Goal: Information Seeking & Learning: Learn about a topic

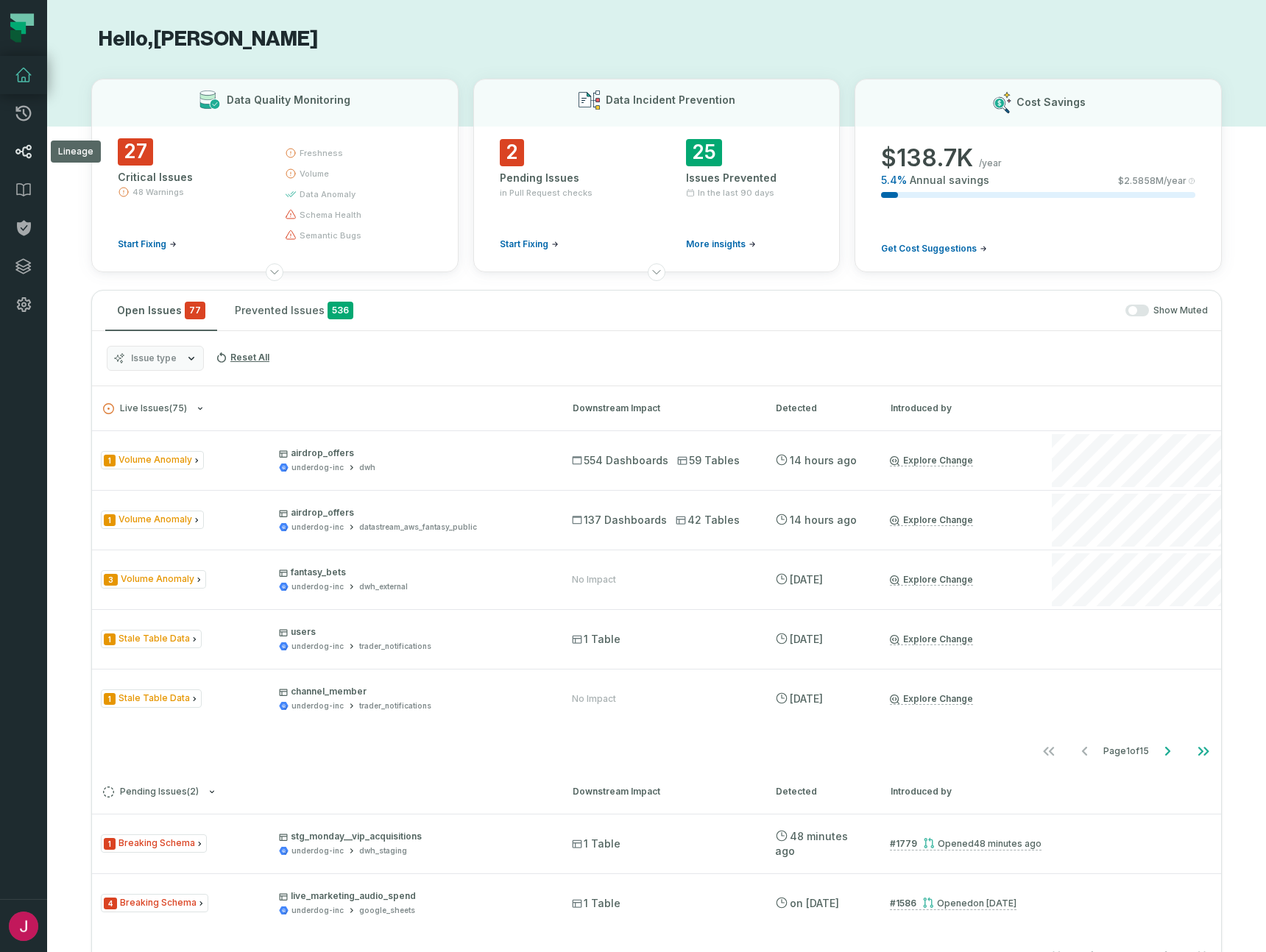
click at [23, 152] on icon at bounding box center [23, 152] width 16 height 14
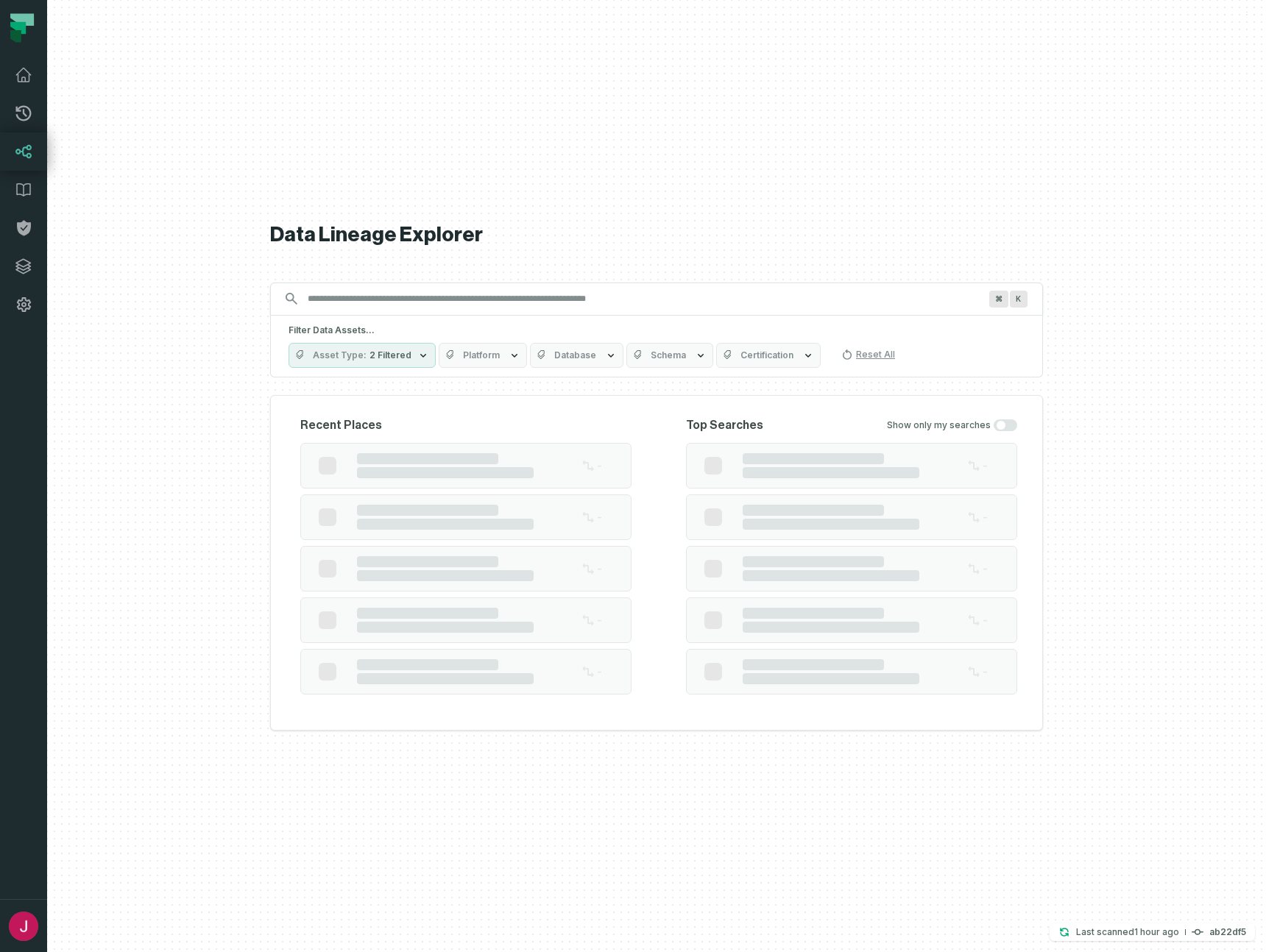
click at [381, 349] on span "2 Filtered" at bounding box center [390, 355] width 42 height 12
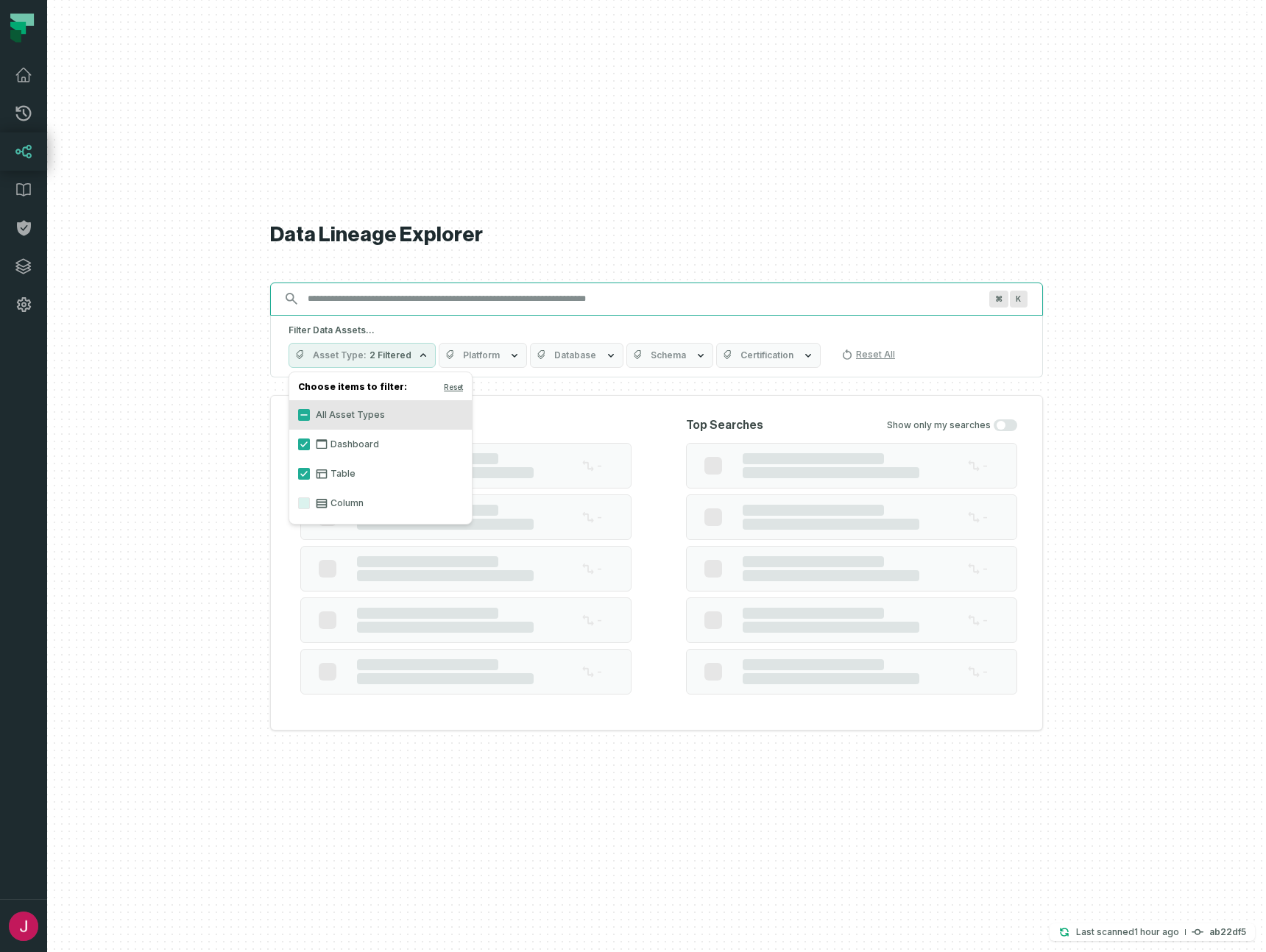
click at [412, 304] on div "Data Lineage Explorer Search for assets across the organization ⌘ K Filter Data…" at bounding box center [656, 476] width 773 height 952
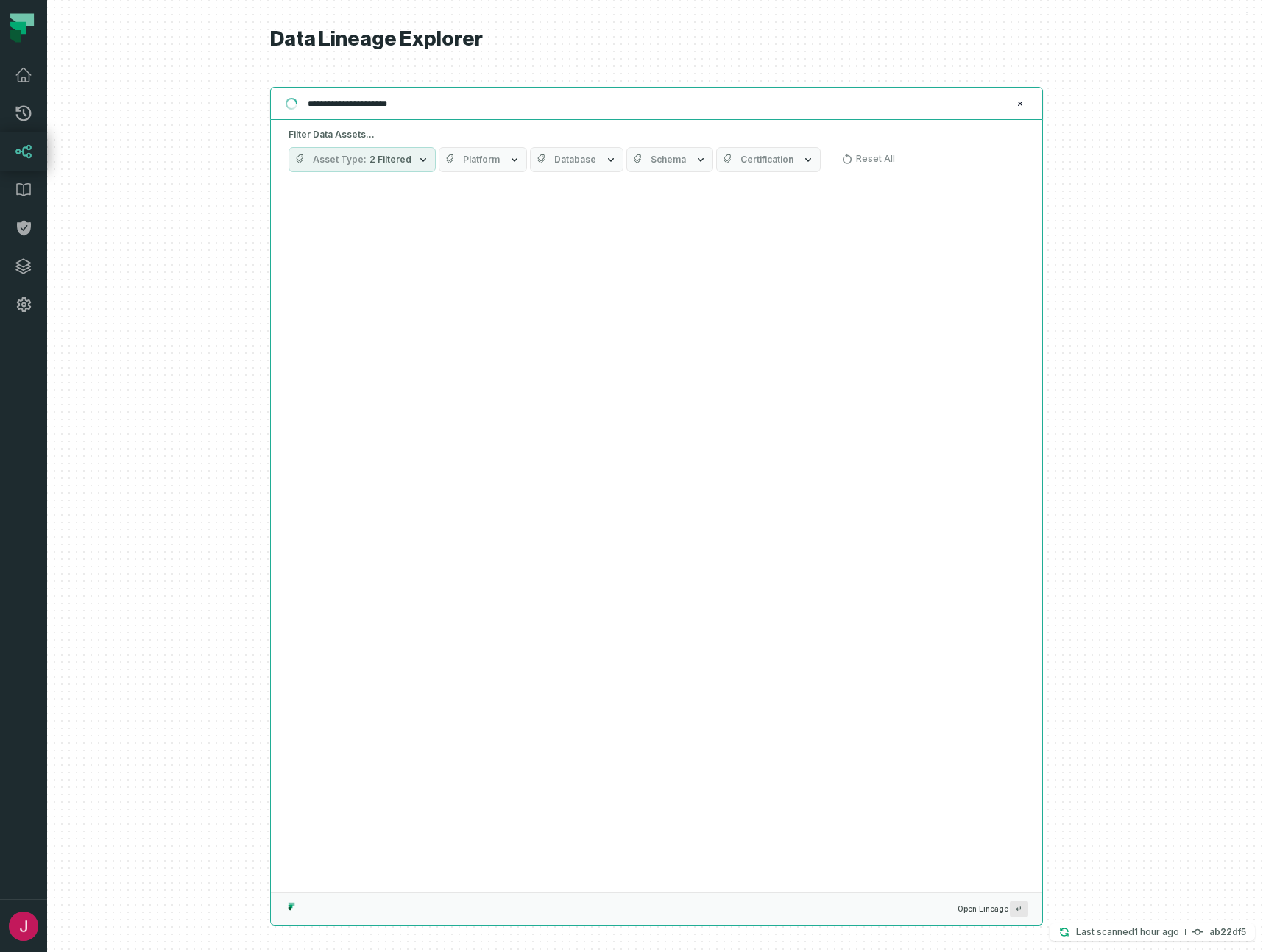
type input "**********"
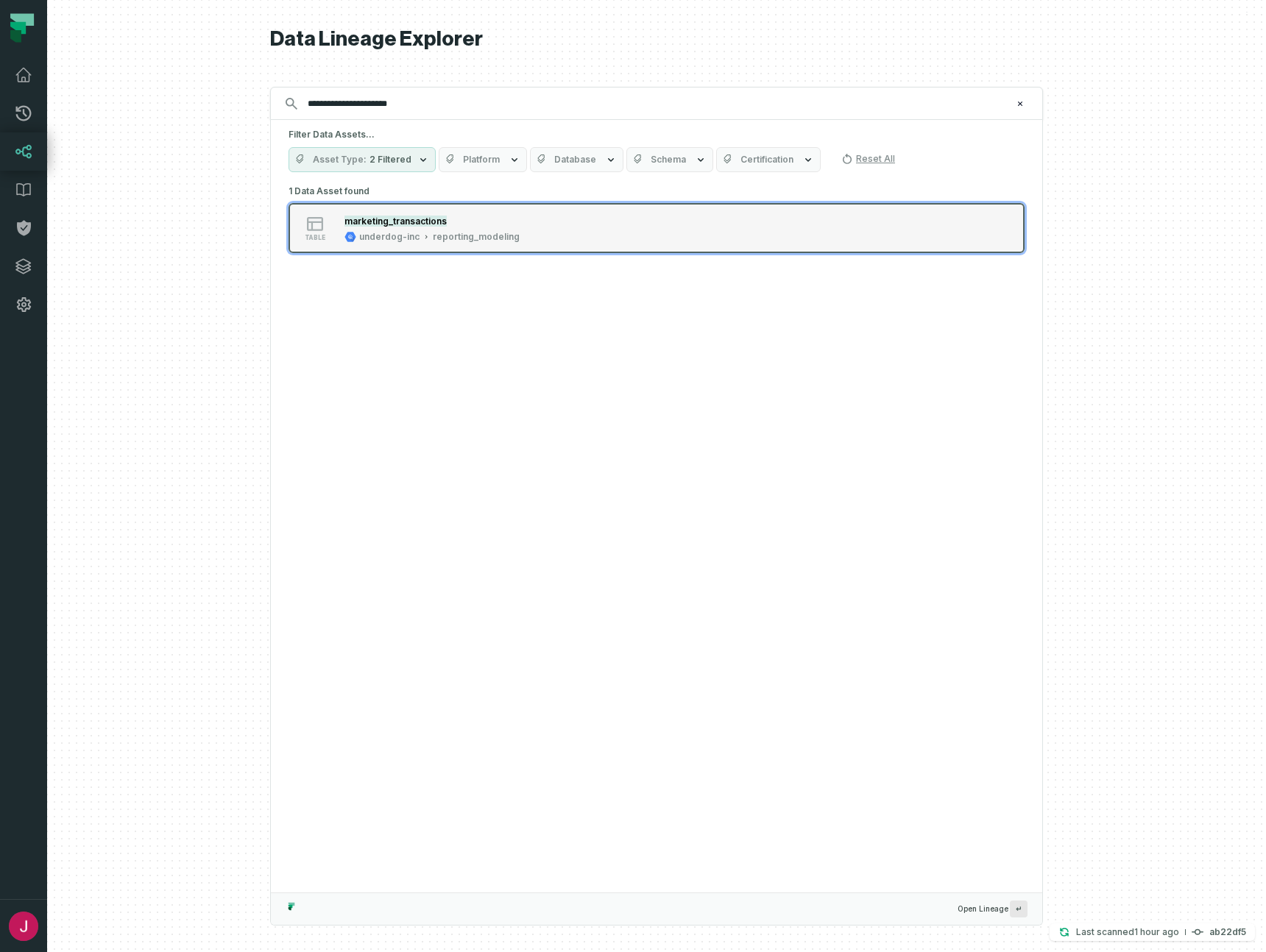
click at [549, 219] on div "table marketing_transactions underdog-inc reporting_modeling" at bounding box center [475, 228] width 368 height 29
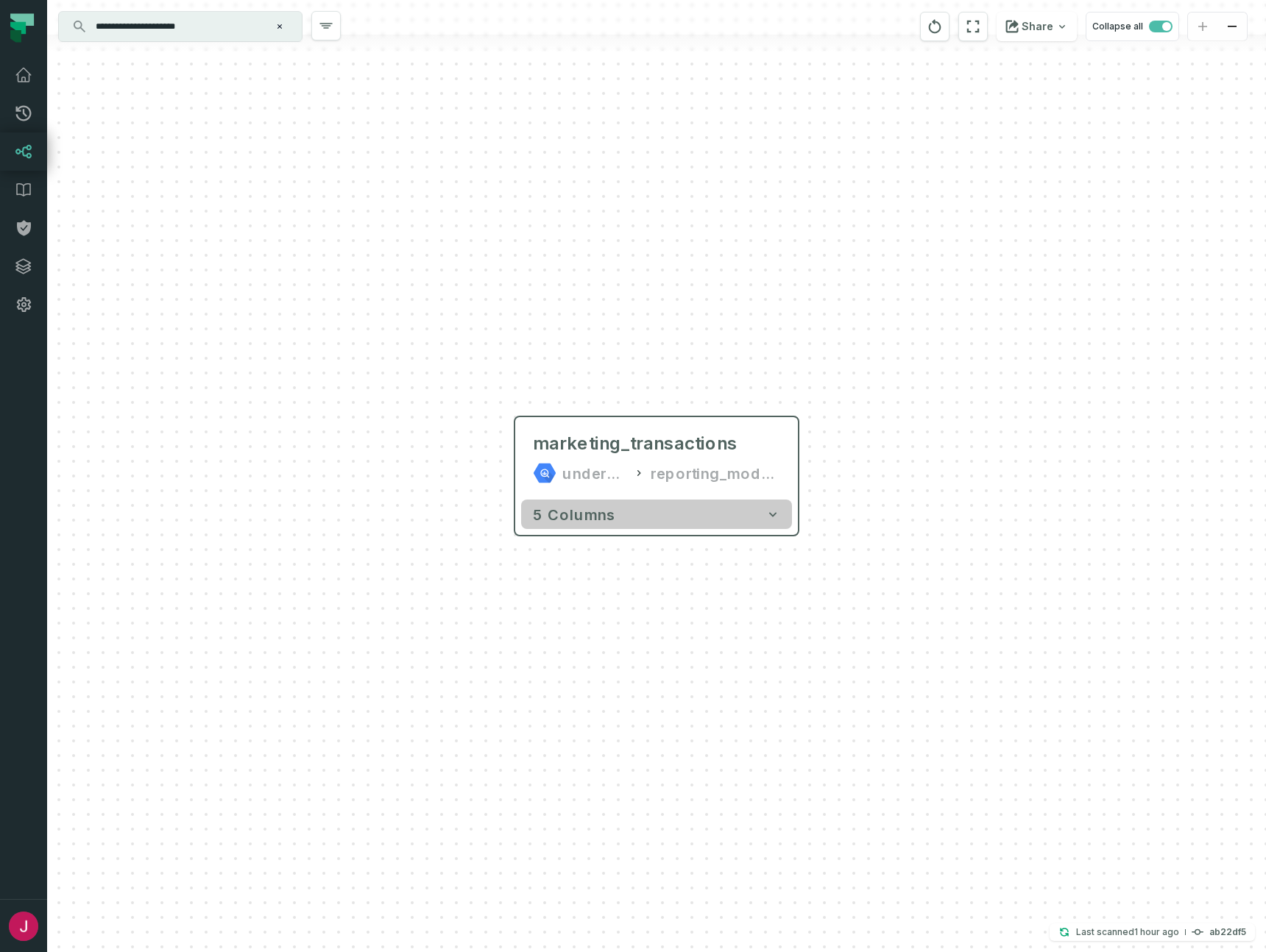
click at [780, 513] on button "5 columns" at bounding box center [656, 514] width 271 height 29
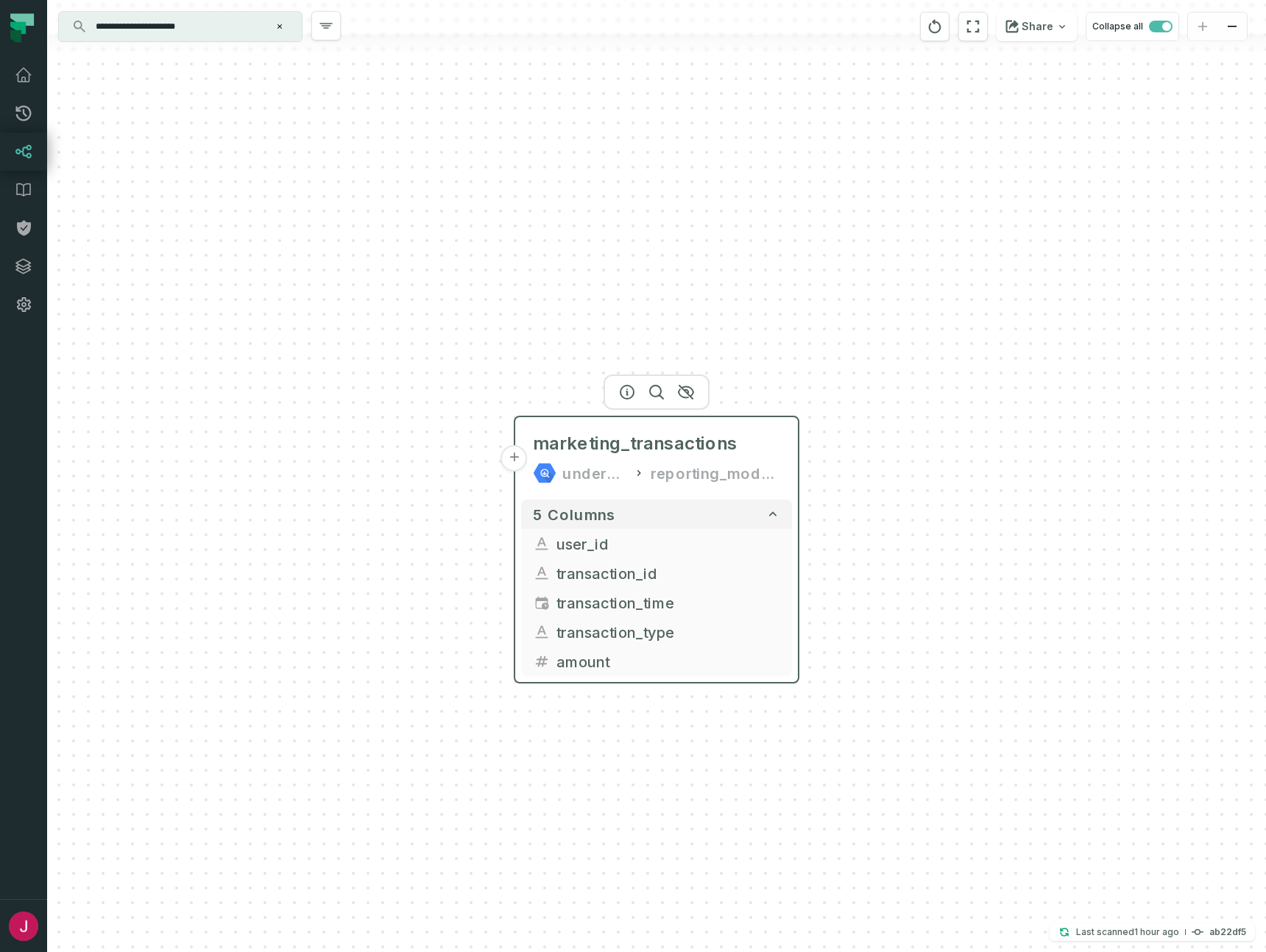
click at [511, 462] on button "+" at bounding box center [514, 459] width 26 height 26
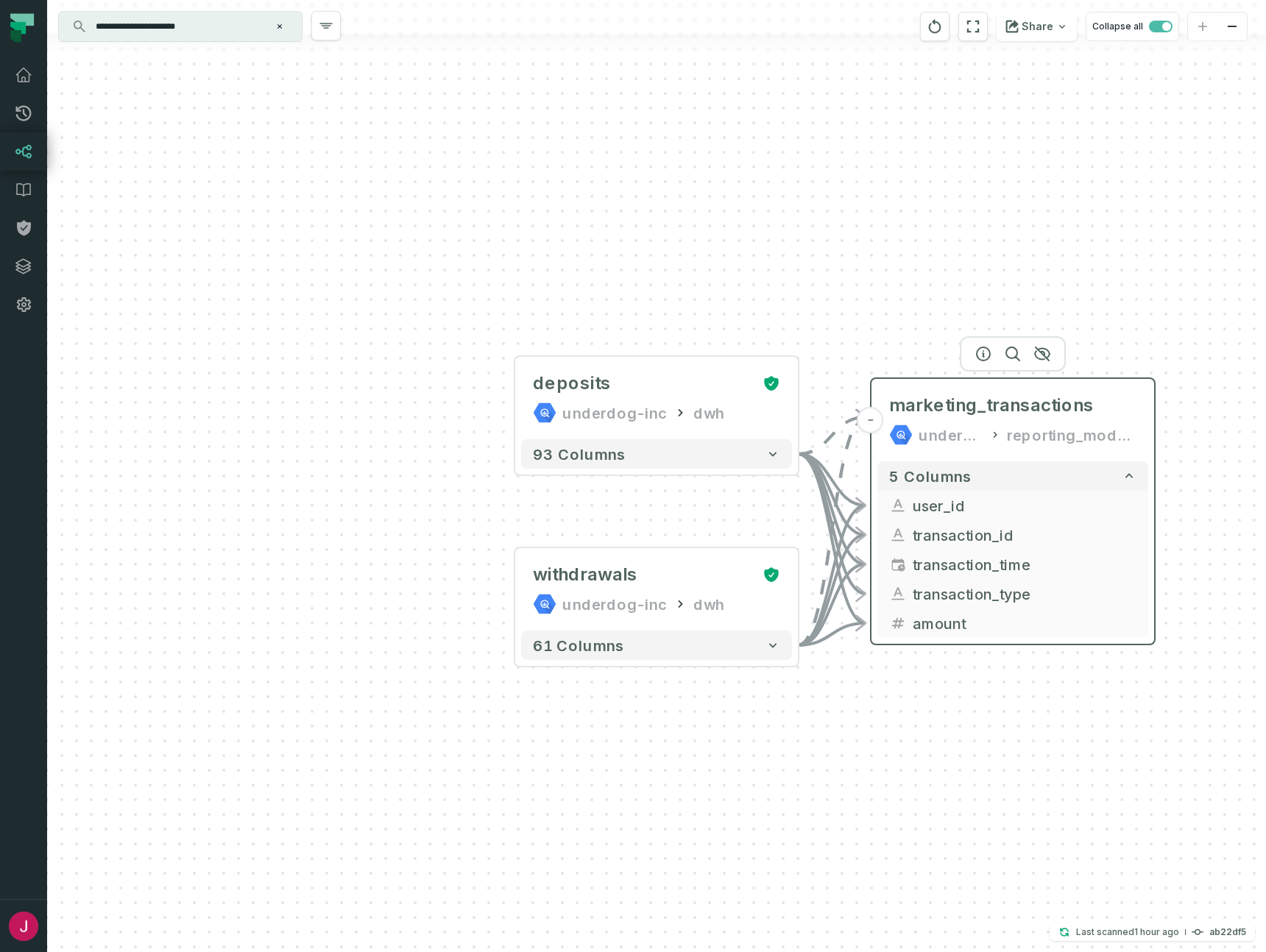
click at [1139, 431] on div "marketing_transactions underdog-inc reporting_modeling" at bounding box center [1012, 420] width 271 height 71
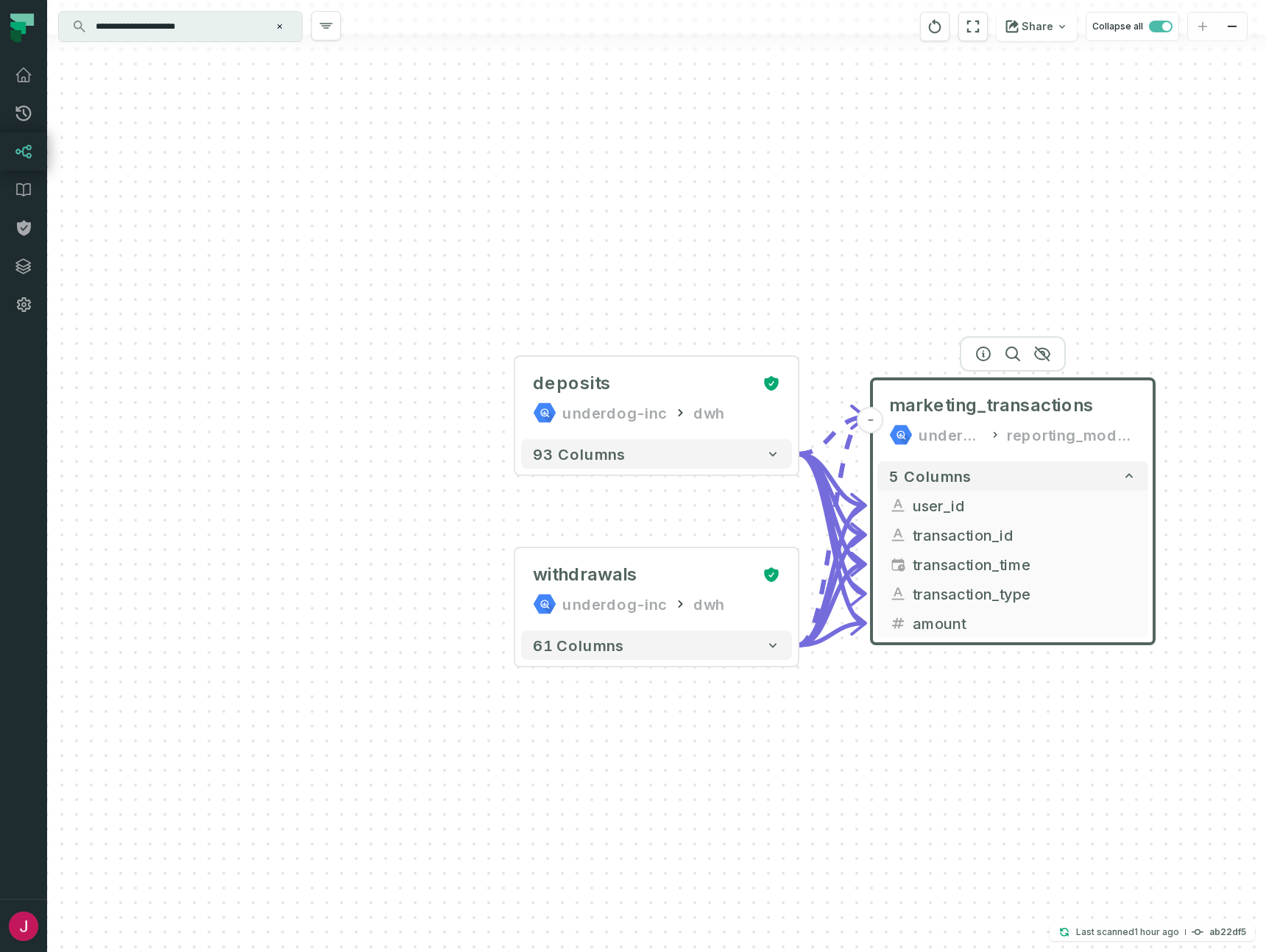
click at [226, 27] on input "**********" at bounding box center [179, 26] width 184 height 24
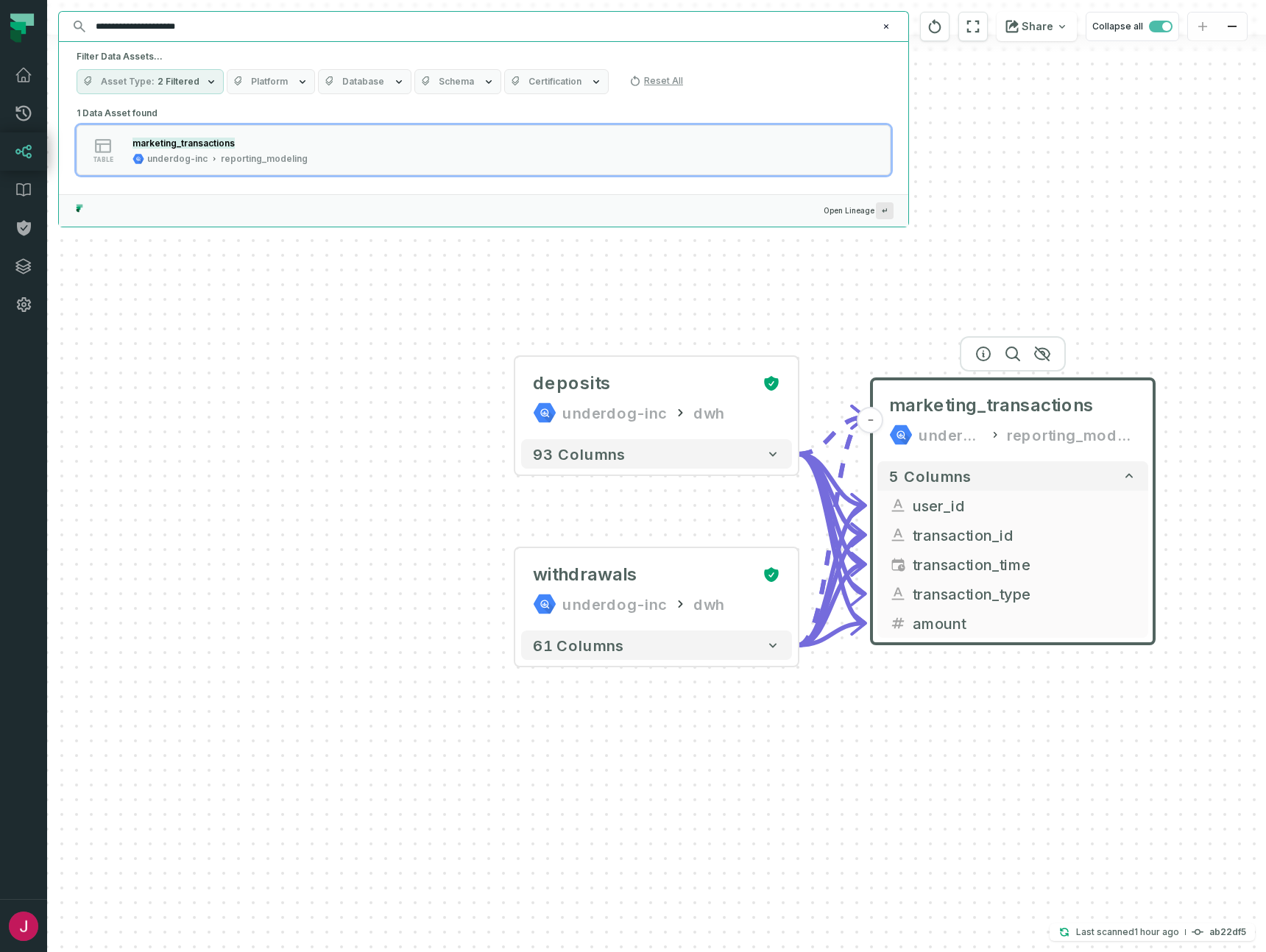
drag, startPoint x: 247, startPoint y: 25, endPoint x: 197, endPoint y: 76, distance: 71.4
click at [140, 27] on input "**********" at bounding box center [482, 26] width 790 height 24
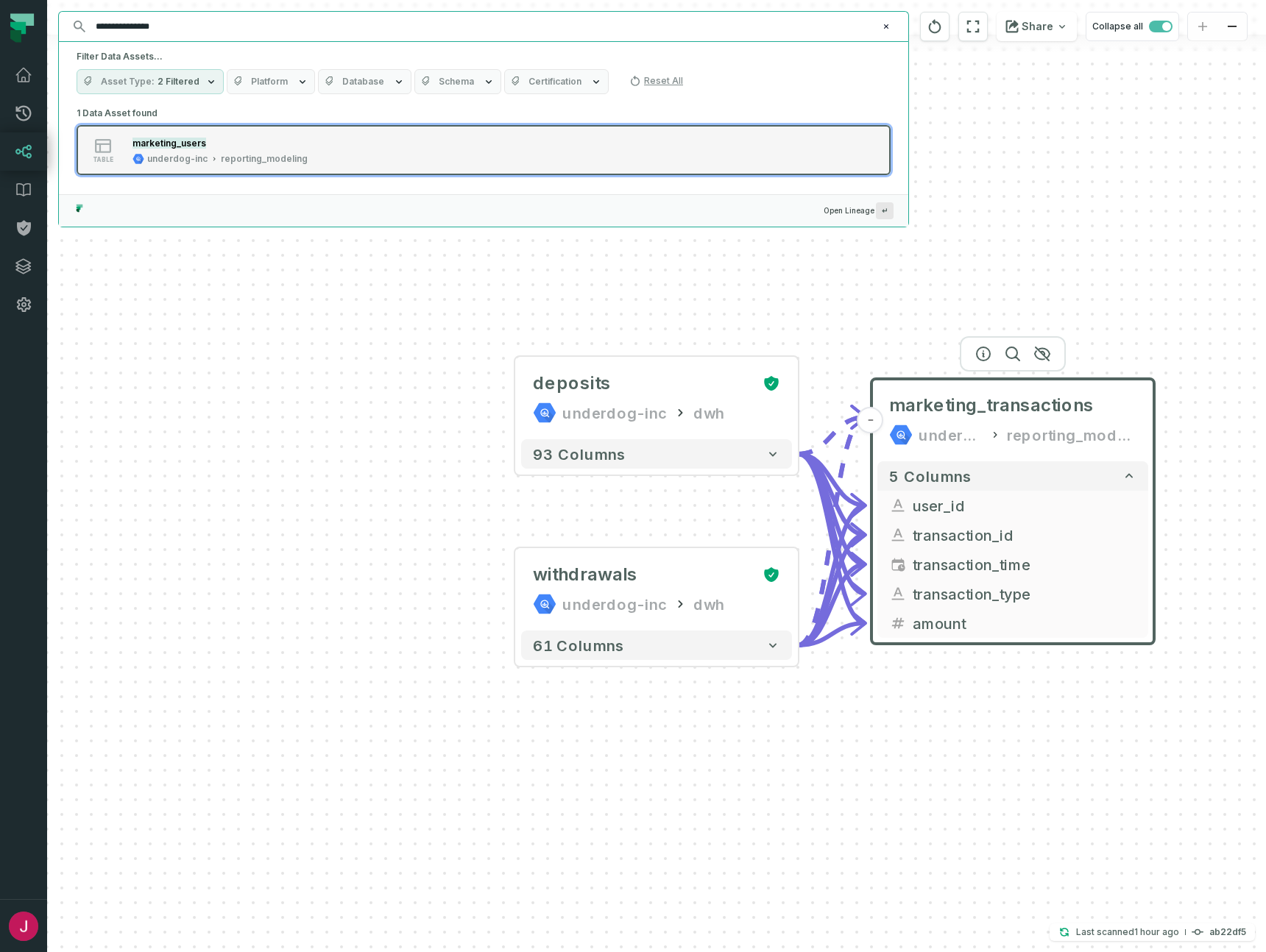
click at [329, 150] on div "table marketing_users underdog-inc reporting_modeling" at bounding box center [263, 150] width 368 height 29
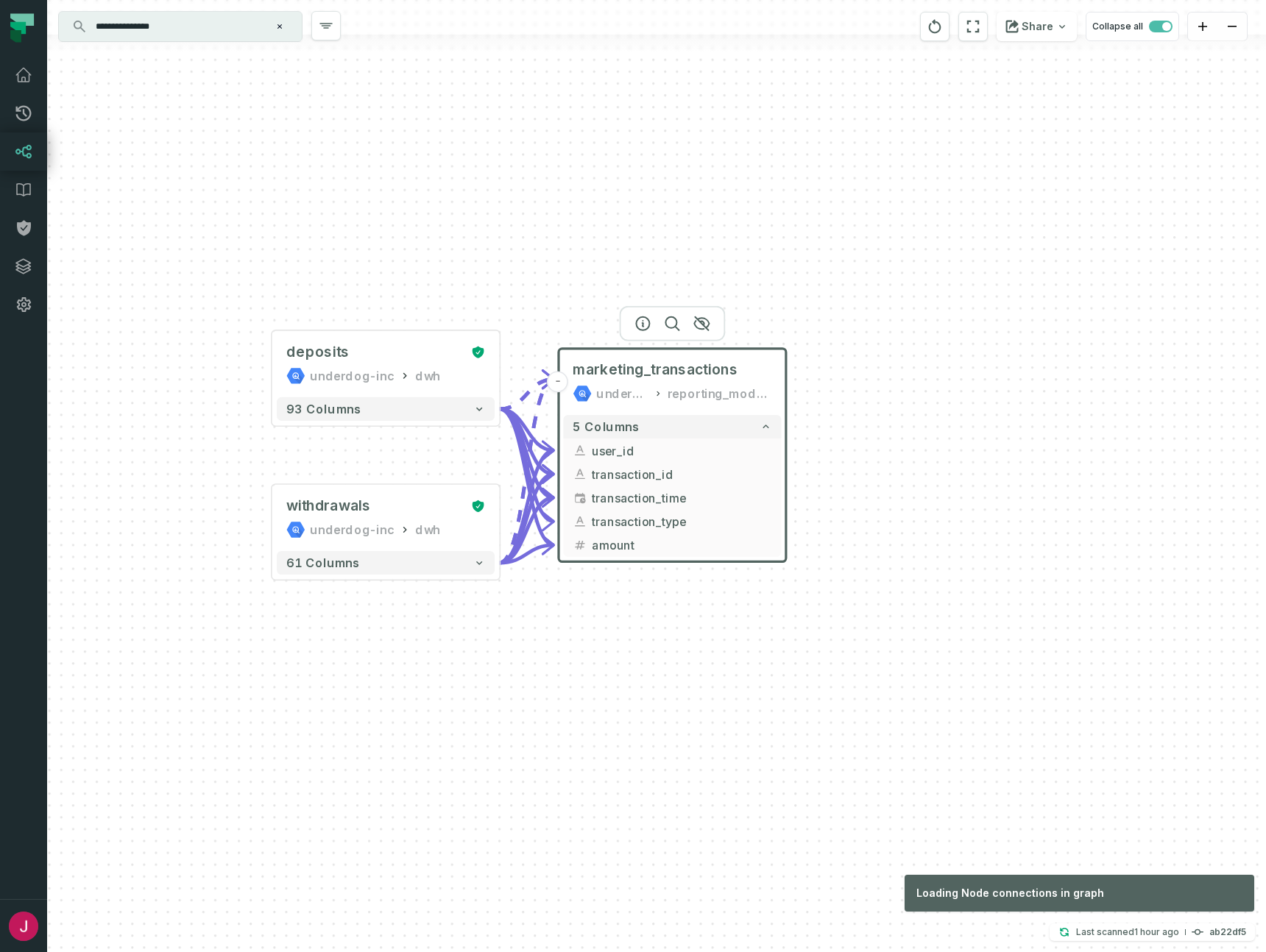
drag, startPoint x: 1143, startPoint y: 710, endPoint x: 790, endPoint y: 618, distance: 364.8
click at [790, 618] on div "+ deposits underdog-inc dwh + 93 columns + withdrawals underdog-inc dwh + 61 co…" at bounding box center [656, 476] width 1219 height 952
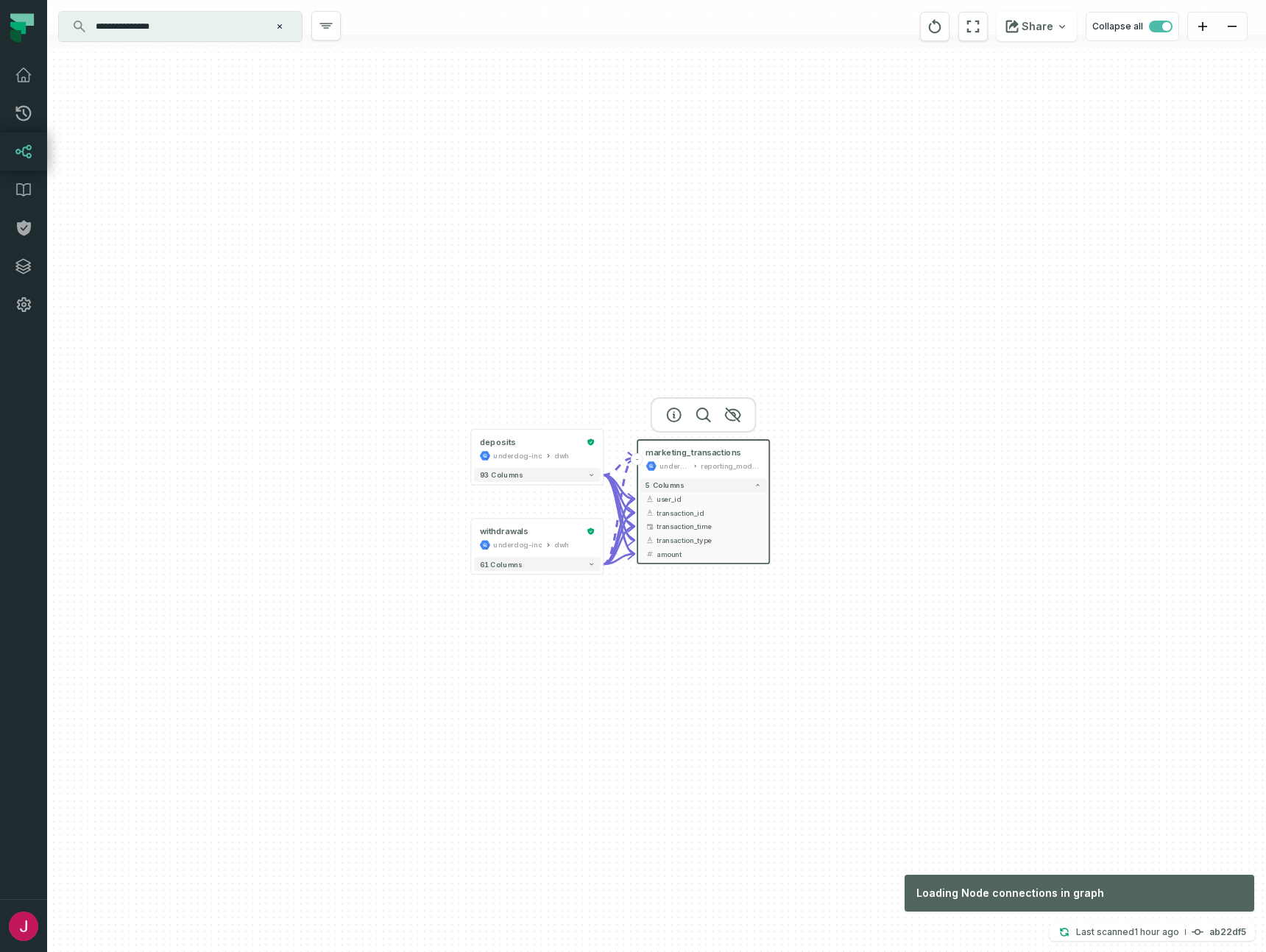
click at [194, 27] on input "**********" at bounding box center [179, 26] width 184 height 24
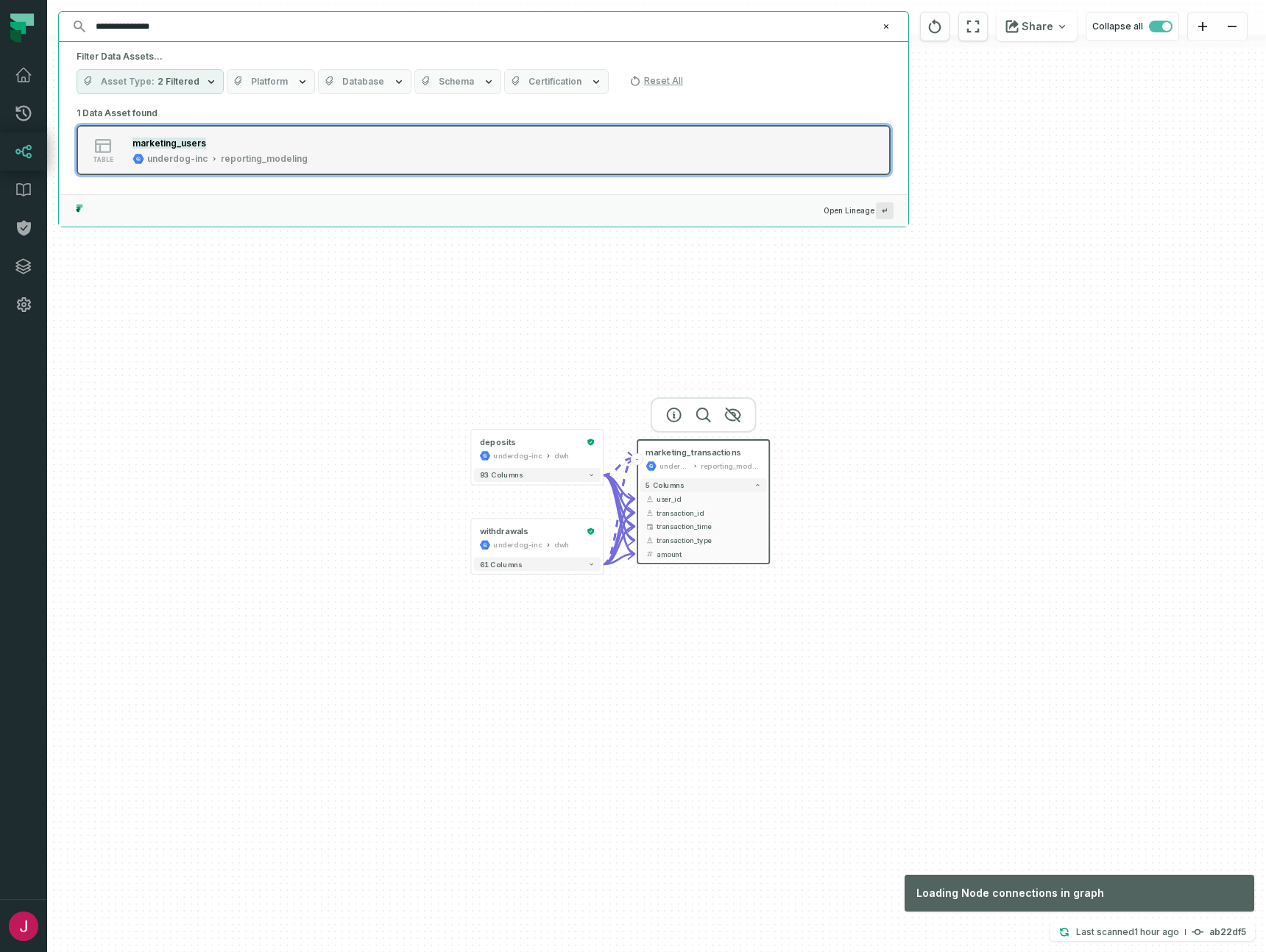
click at [197, 148] on mark "marketing_users" at bounding box center [169, 143] width 73 height 11
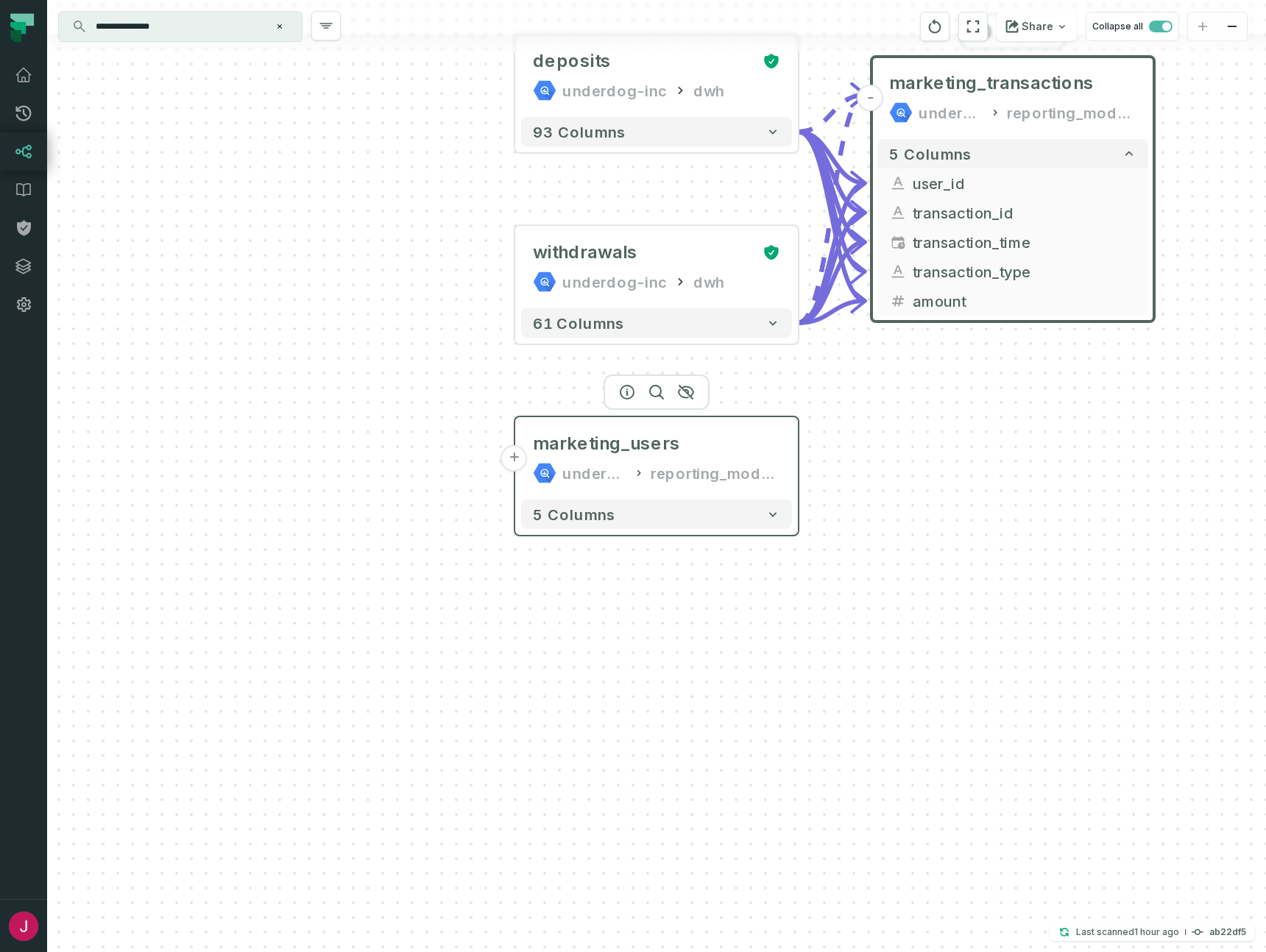
click at [709, 430] on div "marketing_users underdog-inc reporting_modeling" at bounding box center [656, 459] width 271 height 71
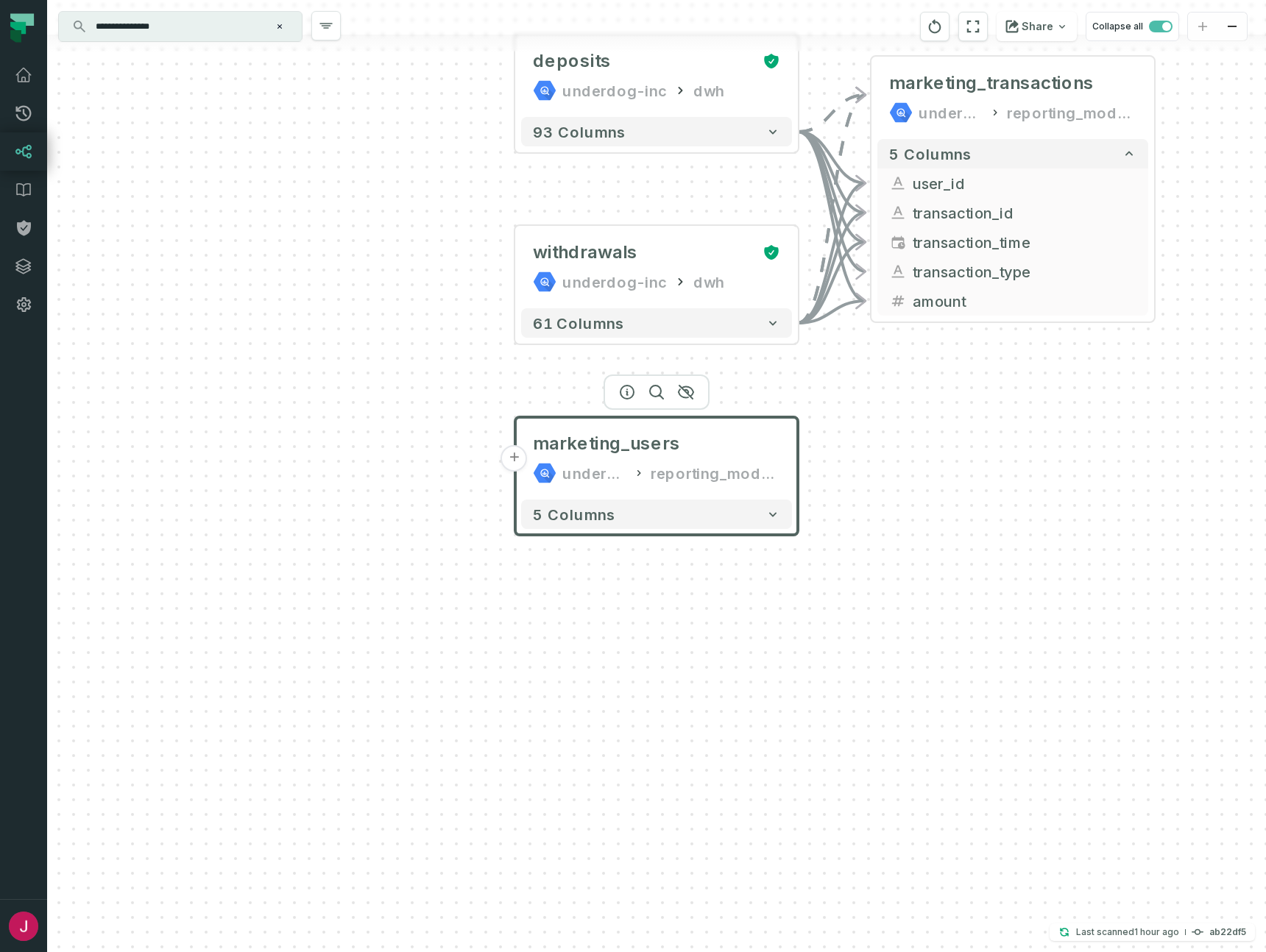
click at [173, 25] on input "**********" at bounding box center [179, 26] width 184 height 24
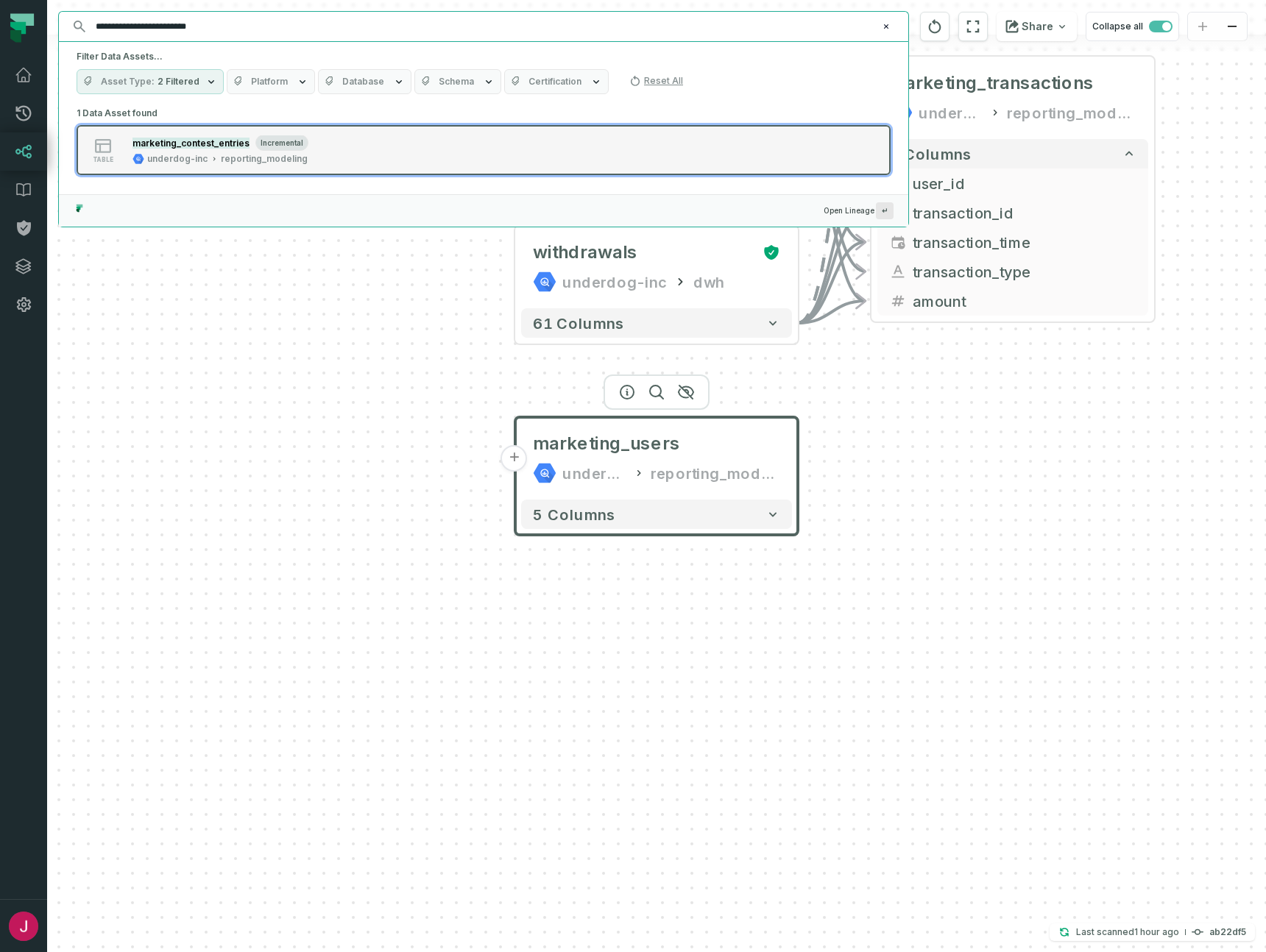
type input "**********"
click at [362, 156] on div "table marketing_contest_entries incremental underdog-inc reporting_modeling" at bounding box center [263, 150] width 368 height 29
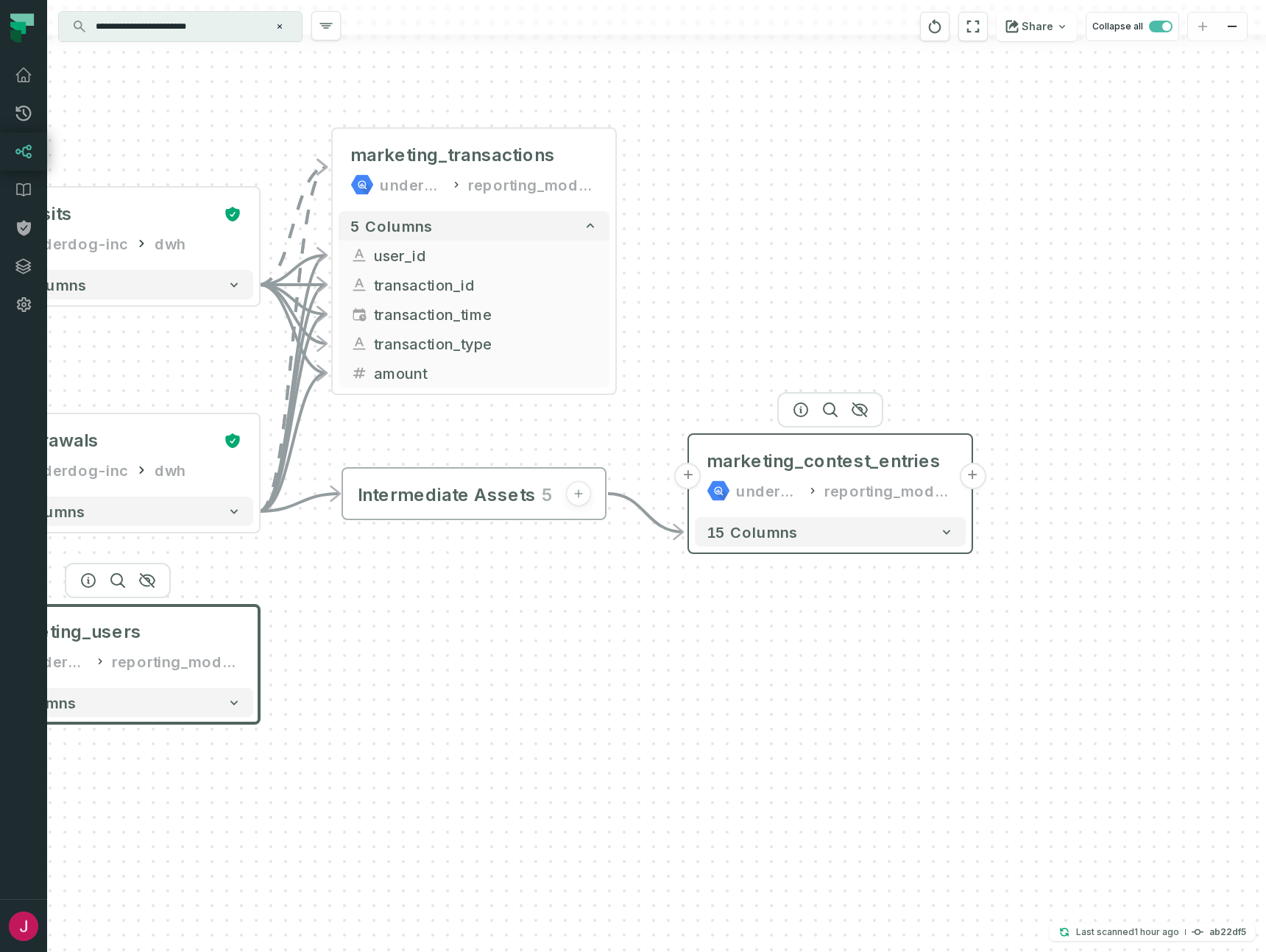
click at [694, 482] on button "+" at bounding box center [688, 476] width 26 height 26
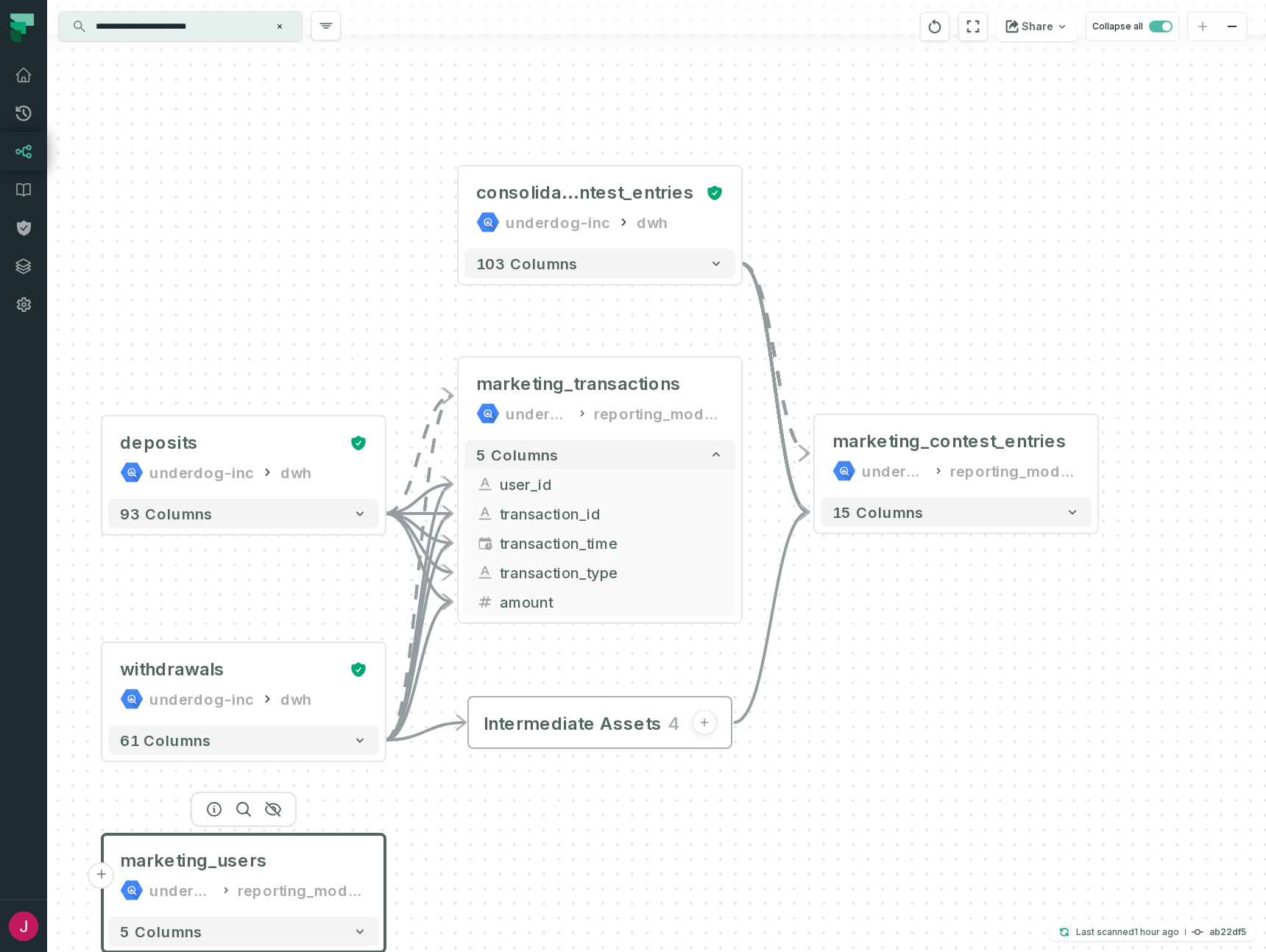
drag, startPoint x: 1034, startPoint y: 564, endPoint x: 978, endPoint y: 298, distance: 271.8
click at [978, 298] on div "... consolidated_co ntest_entries underdog-inc dwh ... 103 columns + deposits u…" at bounding box center [656, 476] width 1219 height 952
click at [708, 726] on icon "button" at bounding box center [704, 722] width 12 height 12
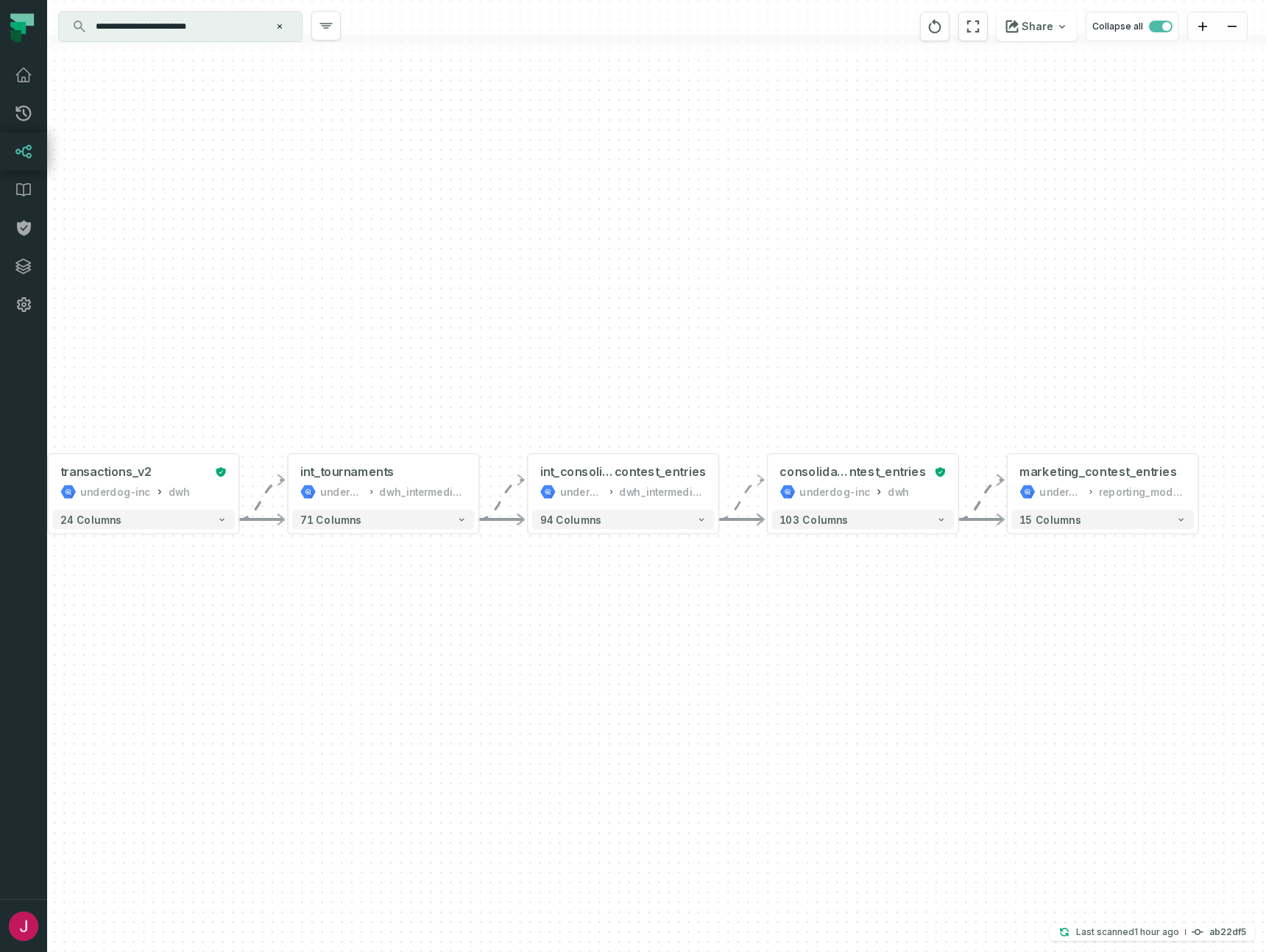
drag, startPoint x: 810, startPoint y: 627, endPoint x: 509, endPoint y: 639, distance: 301.2
click at [509, 639] on div "... consolidated_co ntest_entries underdog-inc dwh ... 103 columns + deposits u…" at bounding box center [656, 476] width 1219 height 952
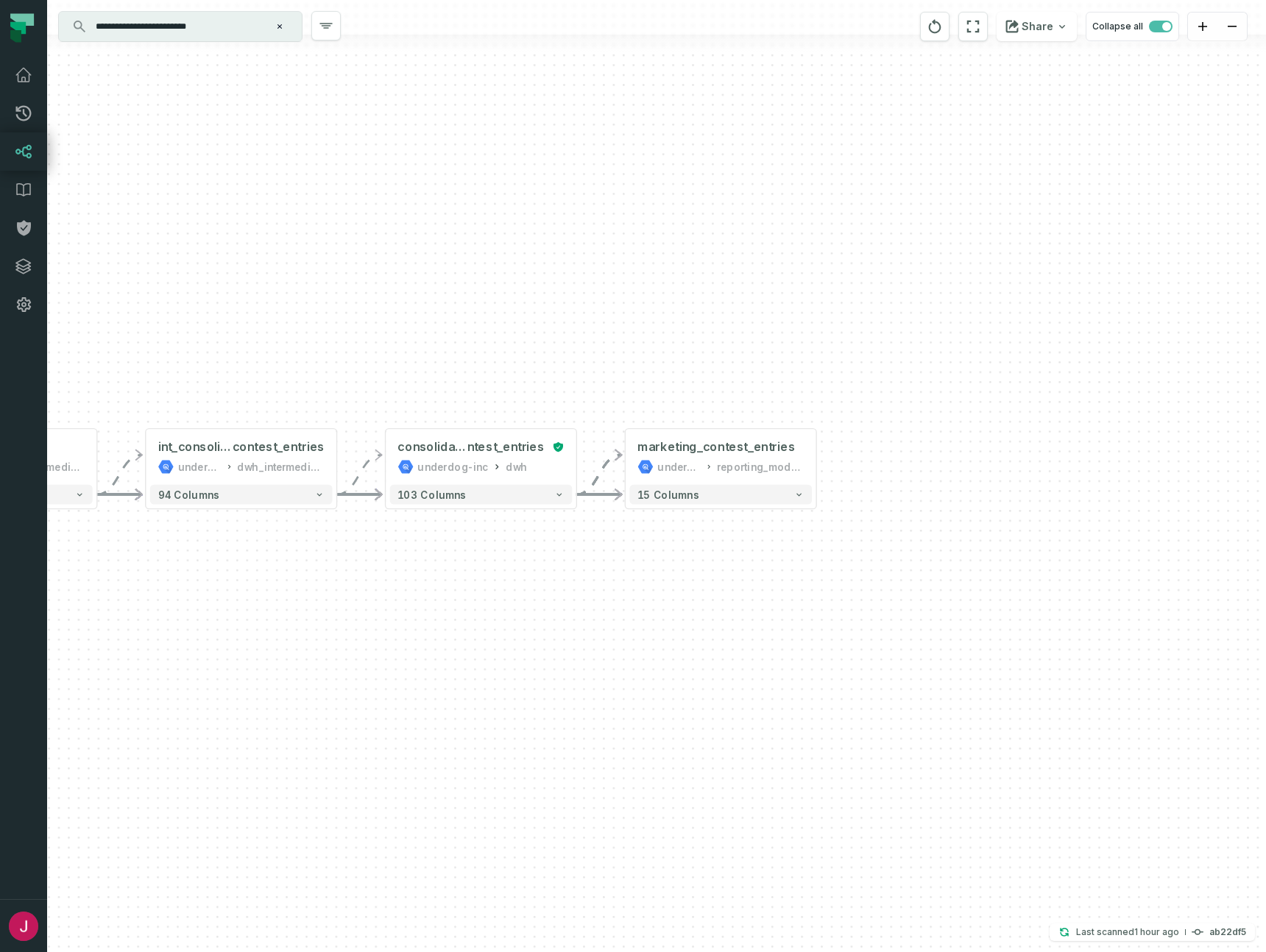
drag, startPoint x: 792, startPoint y: 633, endPoint x: 406, endPoint y: 608, distance: 386.8
click at [406, 608] on div "... consolidated_co ntest_entries underdog-inc dwh ... 103 columns + deposits u…" at bounding box center [656, 476] width 1219 height 952
click at [813, 461] on button "+" at bounding box center [812, 456] width 18 height 18
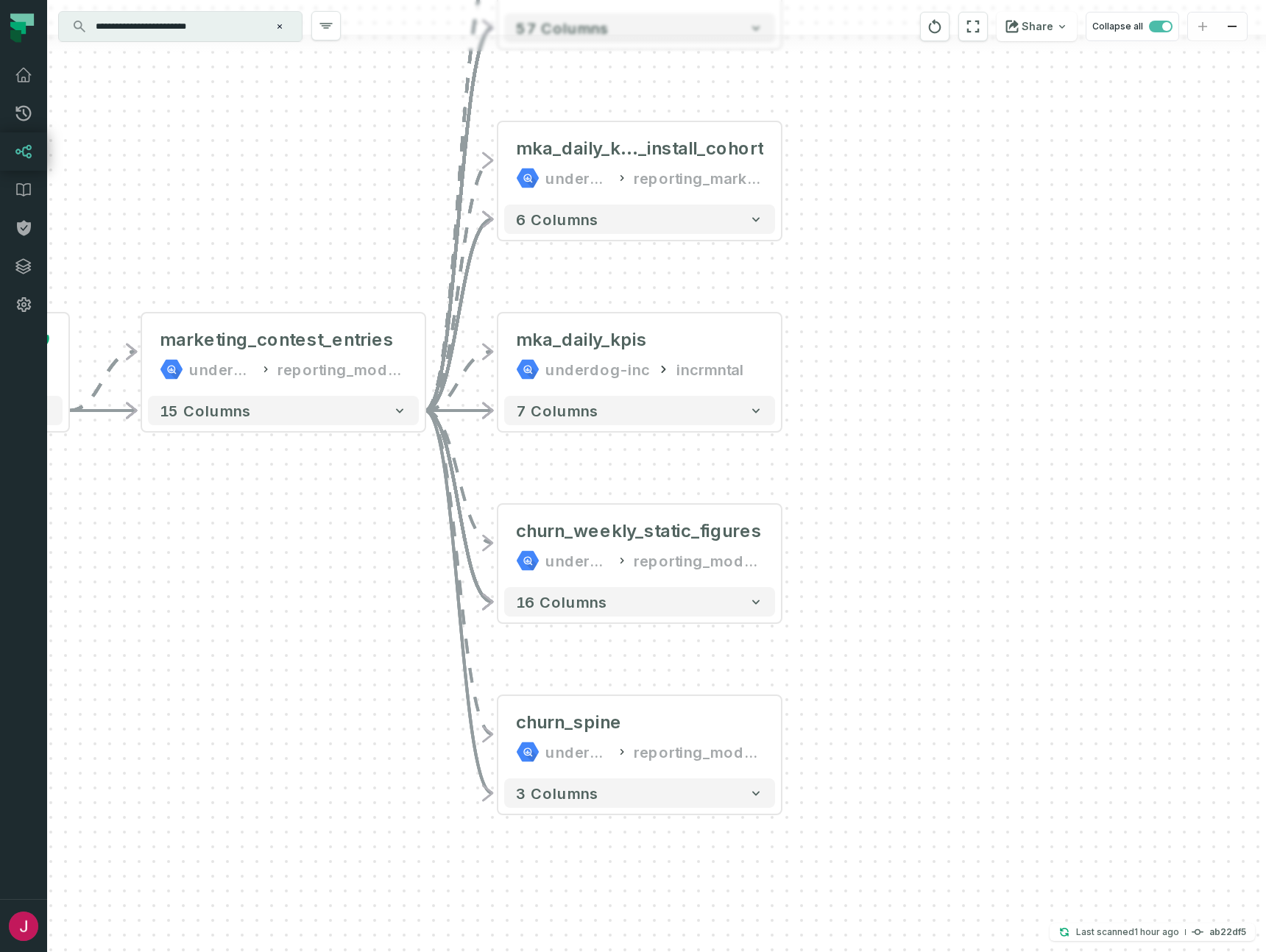
drag, startPoint x: 958, startPoint y: 522, endPoint x: 942, endPoint y: 331, distance: 191.7
click at [942, 331] on div "+ churn_weekly_c ontest_entries underdog-inc reporting_modeling + 57 columns + …" at bounding box center [656, 476] width 1219 height 952
